Goal: Find specific page/section: Find specific page/section

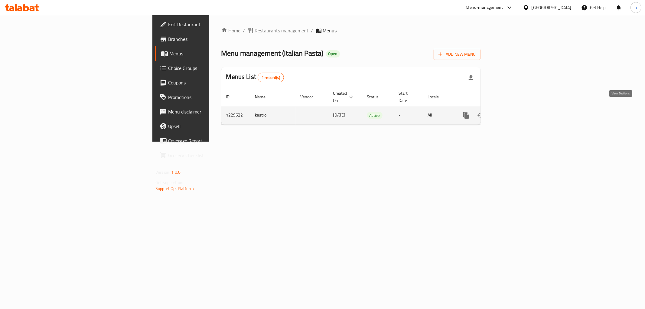
click at [517, 108] on link "enhanced table" at bounding box center [510, 115] width 15 height 15
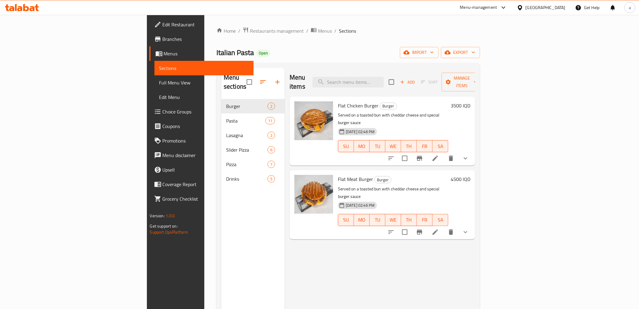
click at [155, 87] on link "Full Menu View" at bounding box center [204, 82] width 99 height 15
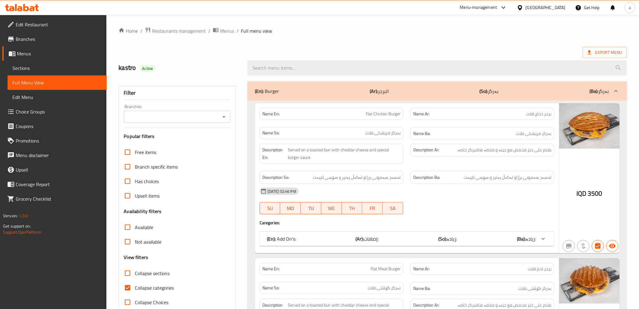
click at [223, 116] on icon "Open" at bounding box center [224, 117] width 3 height 2
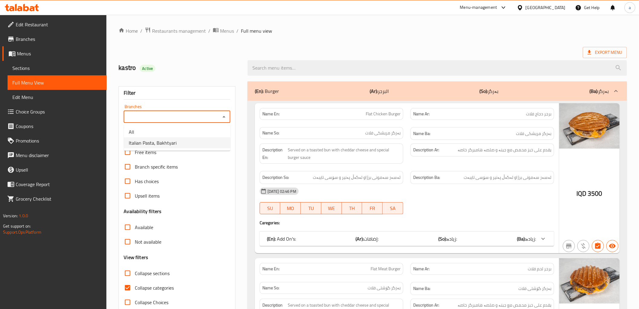
drag, startPoint x: 184, startPoint y: 141, endPoint x: 179, endPoint y: 137, distance: 6.7
click at [184, 141] on li "Italian Pasta, Bakhtyari" at bounding box center [177, 142] width 106 height 11
type input "Italian Pasta, Bakhtyari"
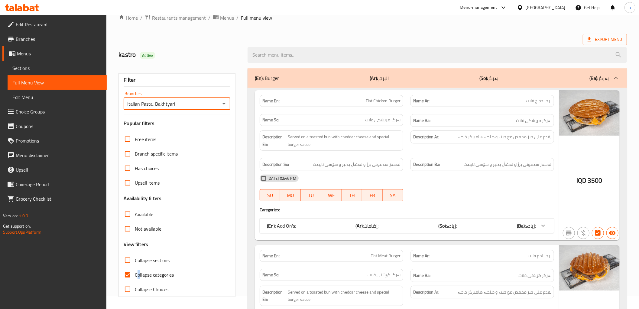
click at [140, 278] on span "Collapse categories" at bounding box center [154, 274] width 39 height 7
click at [142, 271] on span "Collapse categories" at bounding box center [154, 274] width 39 height 7
click at [135, 270] on input "Collapse categories" at bounding box center [127, 274] width 15 height 15
checkbox input "false"
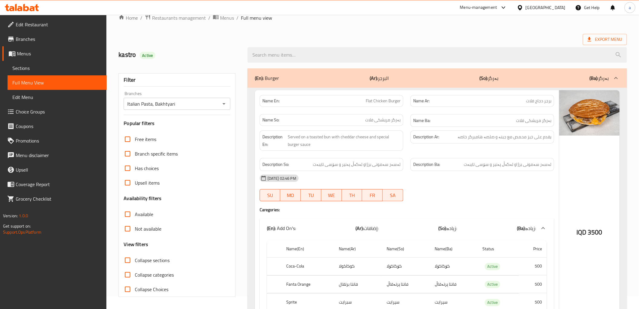
click at [144, 265] on label "Collapse sections" at bounding box center [144, 260] width 49 height 15
click at [135, 265] on input "Collapse sections" at bounding box center [127, 260] width 15 height 15
checkbox input "true"
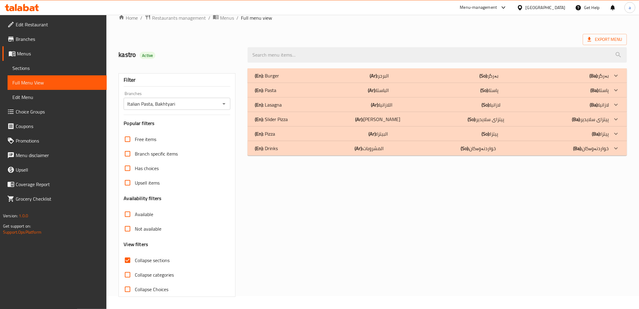
click at [29, 7] on icon at bounding box center [22, 7] width 34 height 7
